Goal: Transaction & Acquisition: Book appointment/travel/reservation

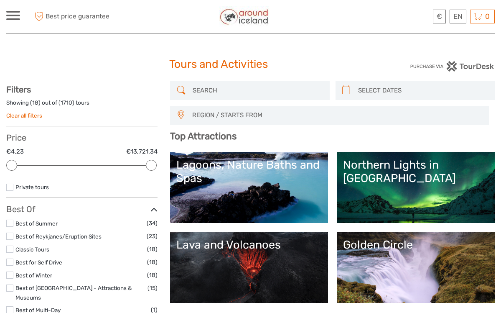
select select
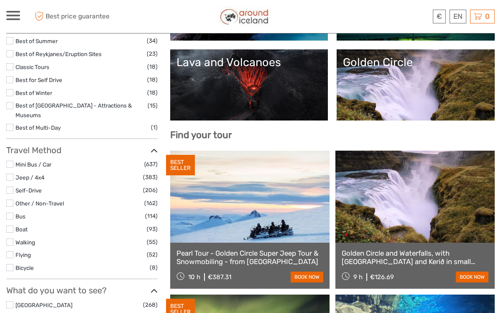
scroll to position [176, 0]
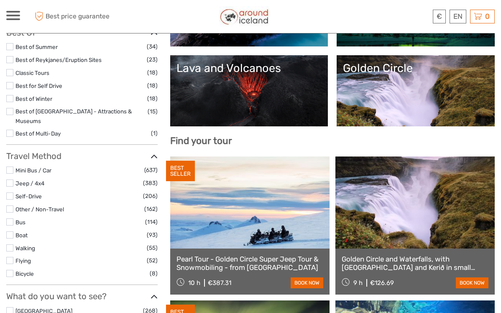
click at [230, 97] on link "Lava and Volcanoes" at bounding box center [248, 90] width 145 height 59
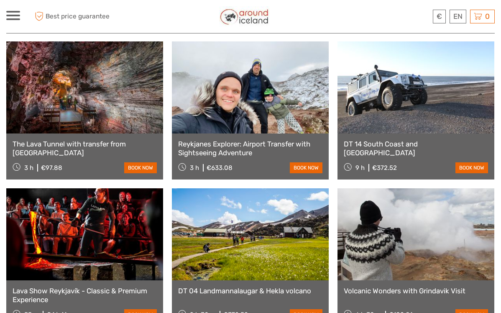
scroll to position [334, 0]
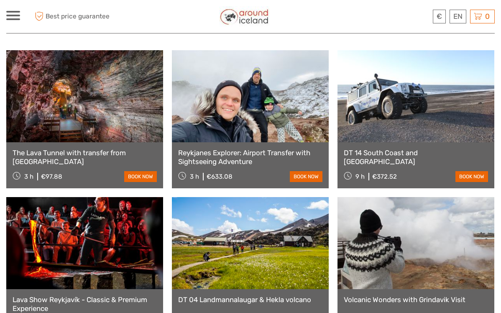
click at [102, 108] on link at bounding box center [84, 96] width 157 height 92
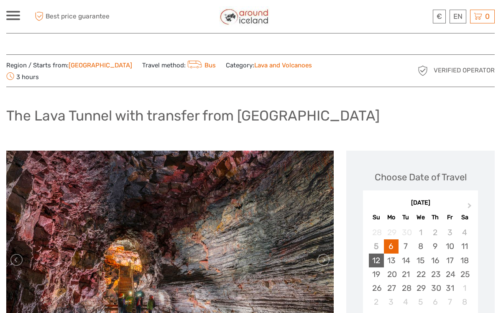
click at [375, 253] on div "12" at bounding box center [376, 260] width 15 height 14
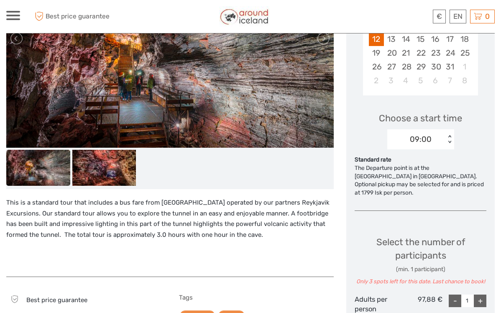
scroll to position [225, 0]
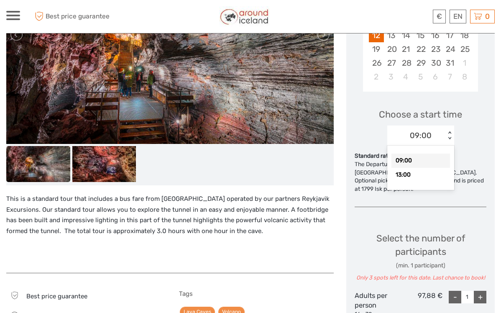
click at [451, 131] on div "< >" at bounding box center [449, 135] width 7 height 9
click at [406, 168] on div "13:00" at bounding box center [420, 175] width 59 height 14
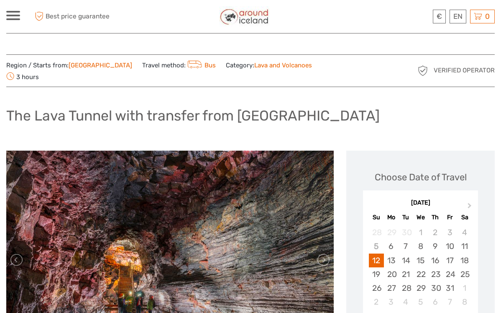
scroll to position [0, 0]
